Goal: Task Accomplishment & Management: Use online tool/utility

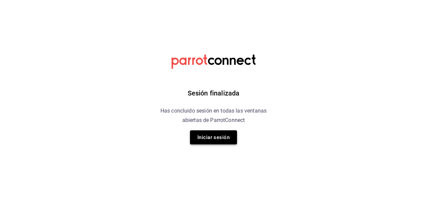
click at [203, 141] on button "Iniciar sesión" at bounding box center [213, 138] width 47 height 14
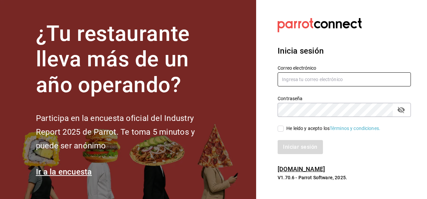
type input "[PERSON_NAME][EMAIL_ADDRESS][PERSON_NAME][DOMAIN_NAME]"
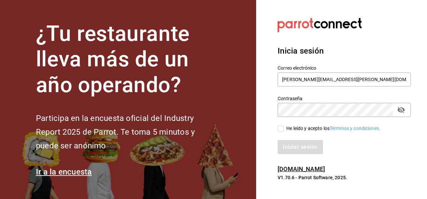
click at [280, 130] on input "He leído y acepto los Términos y condiciones." at bounding box center [281, 129] width 6 height 6
checkbox input "true"
click at [306, 146] on button "Iniciar sesión" at bounding box center [301, 147] width 46 height 14
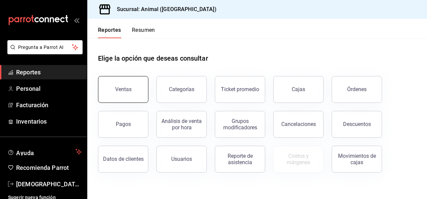
click at [138, 92] on button "Ventas" at bounding box center [123, 89] width 50 height 27
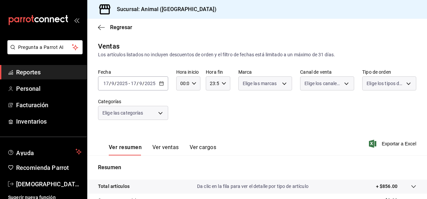
click at [162, 85] on icon "button" at bounding box center [161, 83] width 5 height 5
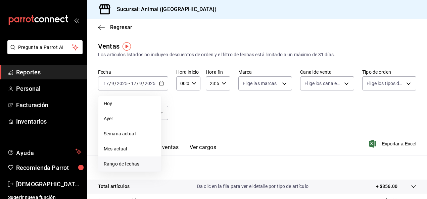
click at [145, 165] on span "Rango de fechas" at bounding box center [130, 164] width 52 height 7
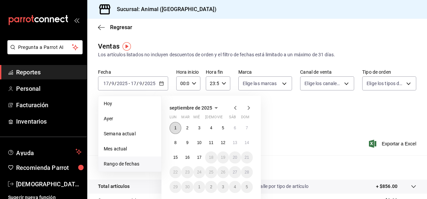
click at [178, 125] on button "1" at bounding box center [176, 128] width 12 height 12
click at [200, 160] on button "17" at bounding box center [199, 158] width 12 height 12
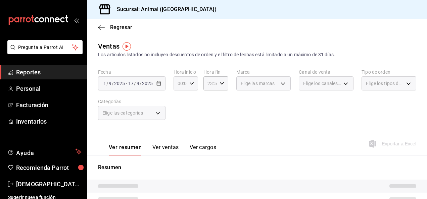
click at [191, 86] on icon "button" at bounding box center [191, 83] width 5 height 5
click at [180, 113] on button "04" at bounding box center [178, 108] width 9 height 13
type input "04:00"
click at [223, 84] on div at bounding box center [213, 99] width 427 height 199
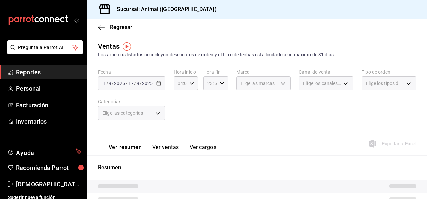
click at [220, 84] on icon "button" at bounding box center [222, 83] width 5 height 5
click at [210, 112] on button "04" at bounding box center [208, 107] width 9 height 13
click at [221, 105] on button "00" at bounding box center [220, 100] width 9 height 13
type input "04:00"
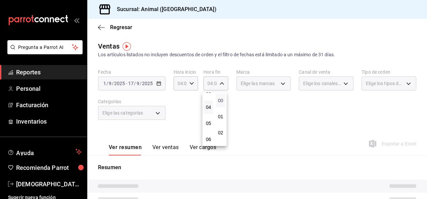
click at [220, 102] on span "00" at bounding box center [220, 100] width 1 height 5
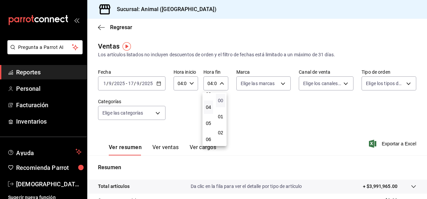
click at [220, 102] on span "00" at bounding box center [220, 100] width 1 height 5
click at [423, 105] on div at bounding box center [213, 99] width 427 height 199
click at [160, 85] on icon "button" at bounding box center [158, 83] width 5 height 5
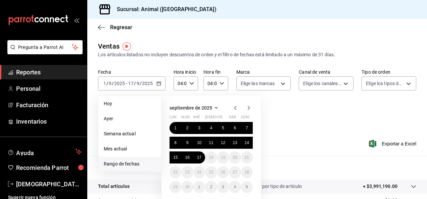
click at [299, 148] on div "Ver resumen Ver ventas Ver cargos Exportar a Excel" at bounding box center [257, 142] width 340 height 28
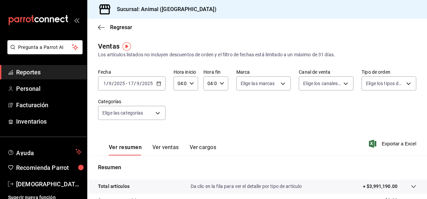
click at [156, 87] on div "2025-09-01 1 / 9 / 2025 - 2025-09-17 17 / 9 / 2025" at bounding box center [131, 84] width 67 height 14
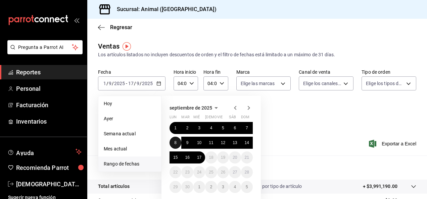
click at [174, 142] on button "8" at bounding box center [176, 143] width 12 height 12
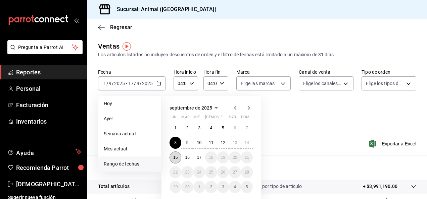
click at [177, 157] on abbr "15" at bounding box center [175, 157] width 4 height 5
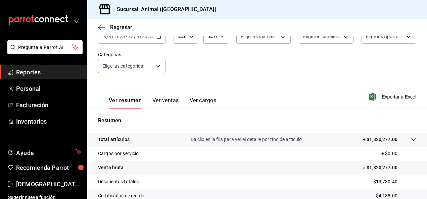
scroll to position [46, 0]
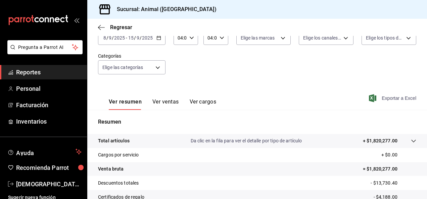
click at [394, 98] on span "Exportar a Excel" at bounding box center [393, 98] width 46 height 8
